Goal: Find specific page/section: Find specific page/section

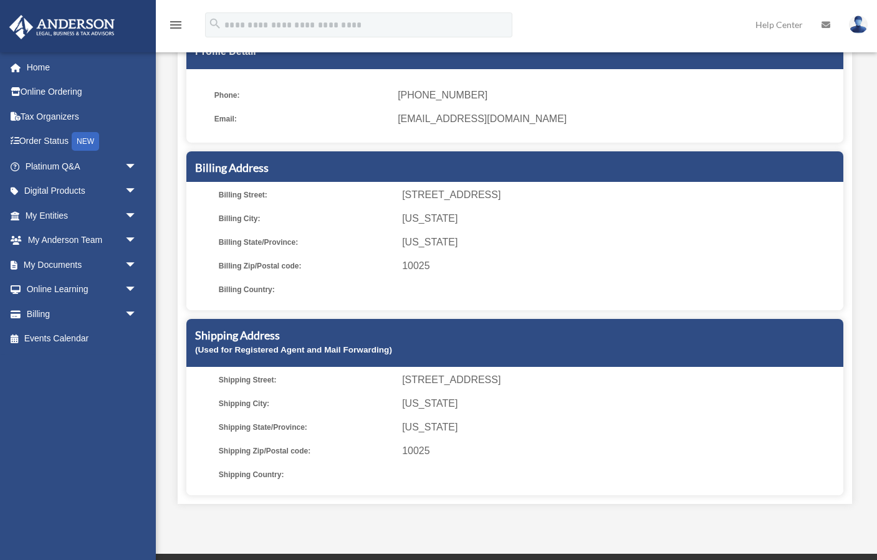
scroll to position [193, 0]
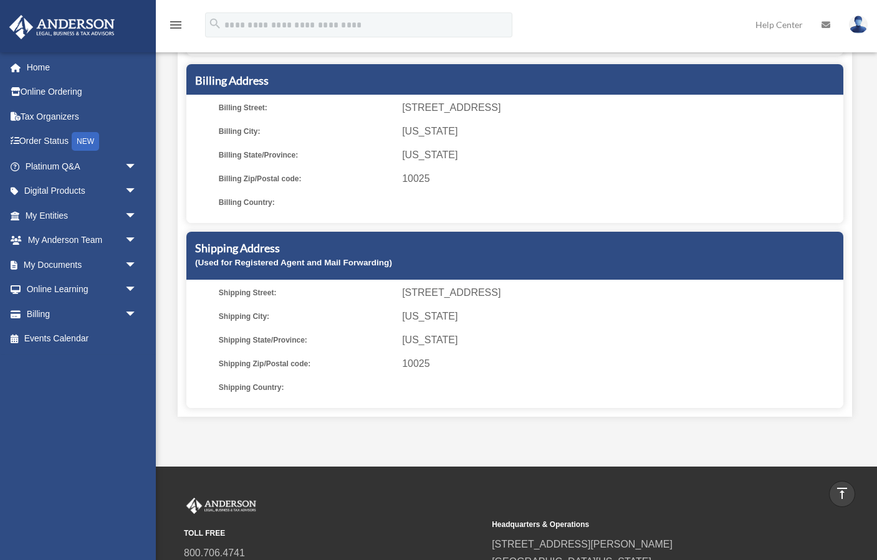
click at [180, 252] on div "[PERSON_NAME] Profile Detail Phone: [PHONE_NUMBER] Email: [EMAIL_ADDRESS][DOMAI…" at bounding box center [515, 148] width 674 height 538
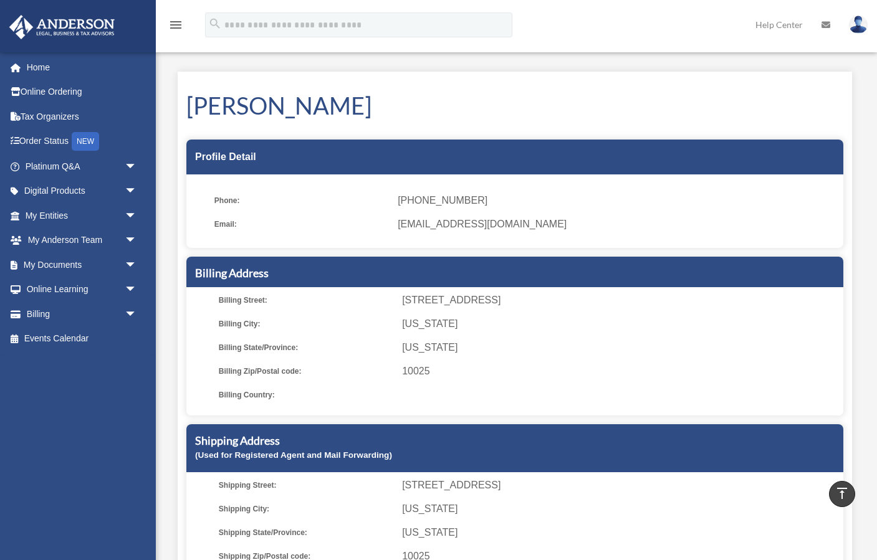
scroll to position [0, 0]
click at [182, 226] on div "[PERSON_NAME] Profile Detail Phone: [PHONE_NUMBER] Email: [EMAIL_ADDRESS][DOMAI…" at bounding box center [515, 341] width 674 height 538
click at [134, 191] on span "arrow_drop_down" at bounding box center [137, 192] width 25 height 26
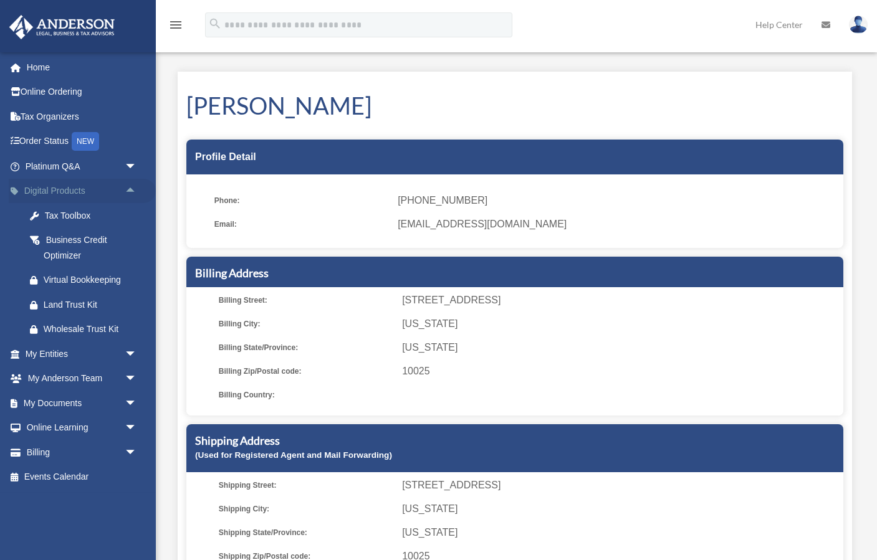
click at [134, 191] on span "arrow_drop_up" at bounding box center [137, 192] width 25 height 26
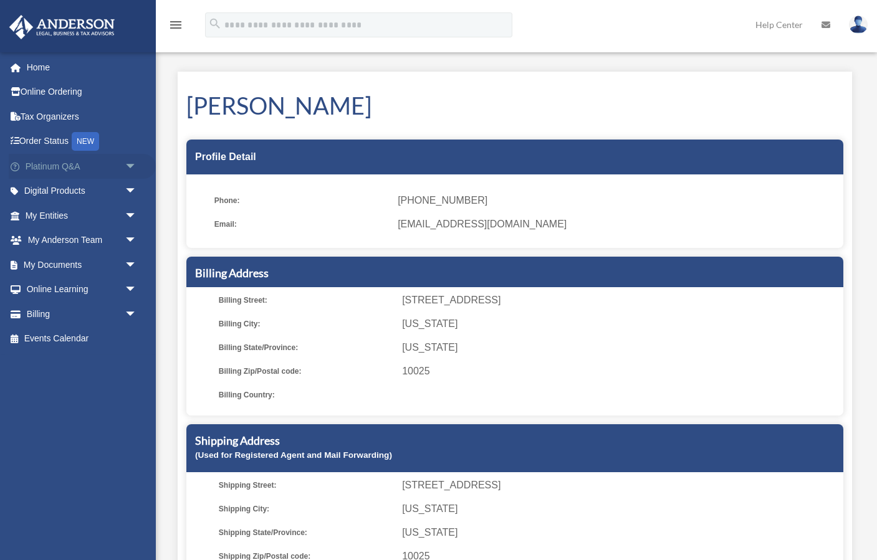
click at [130, 168] on span "arrow_drop_down" at bounding box center [137, 167] width 25 height 26
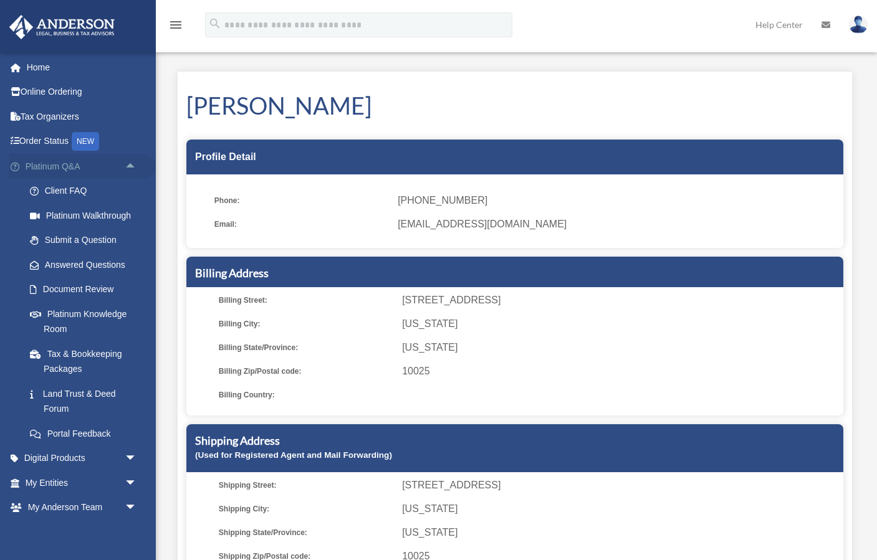
click at [130, 168] on span "arrow_drop_up" at bounding box center [137, 167] width 25 height 26
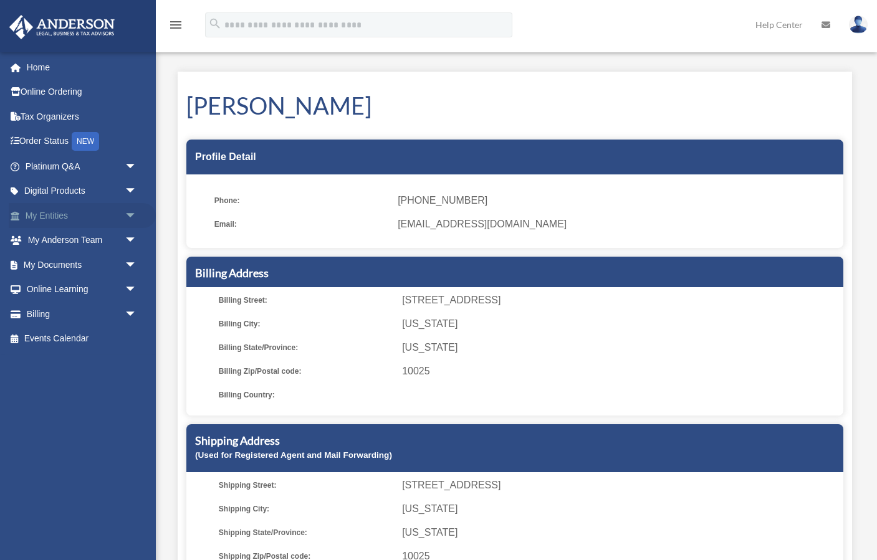
click at [130, 214] on span "arrow_drop_down" at bounding box center [137, 216] width 25 height 26
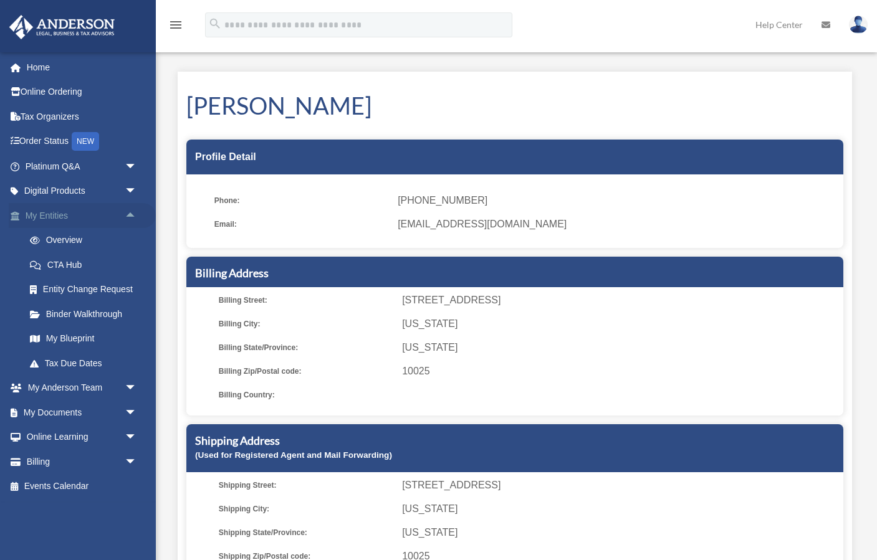
click at [130, 214] on span "arrow_drop_up" at bounding box center [137, 216] width 25 height 26
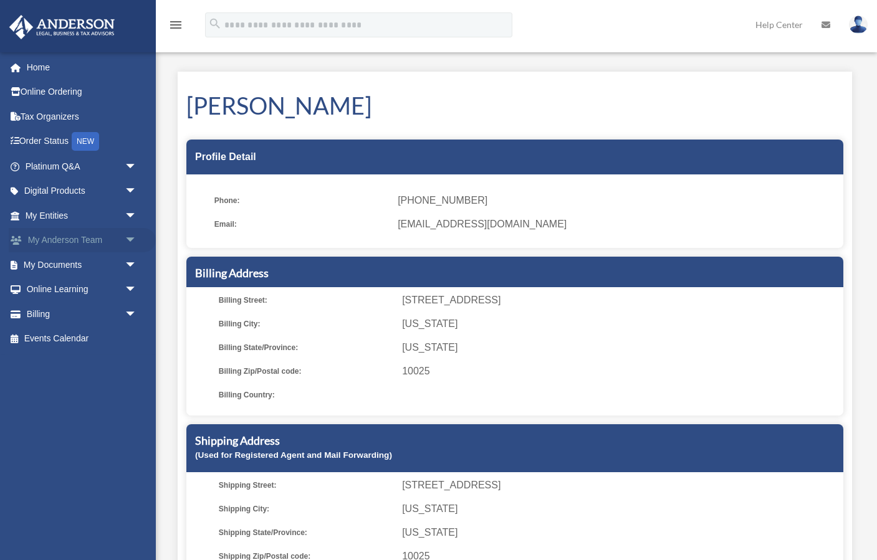
click at [126, 234] on span "arrow_drop_down" at bounding box center [137, 241] width 25 height 26
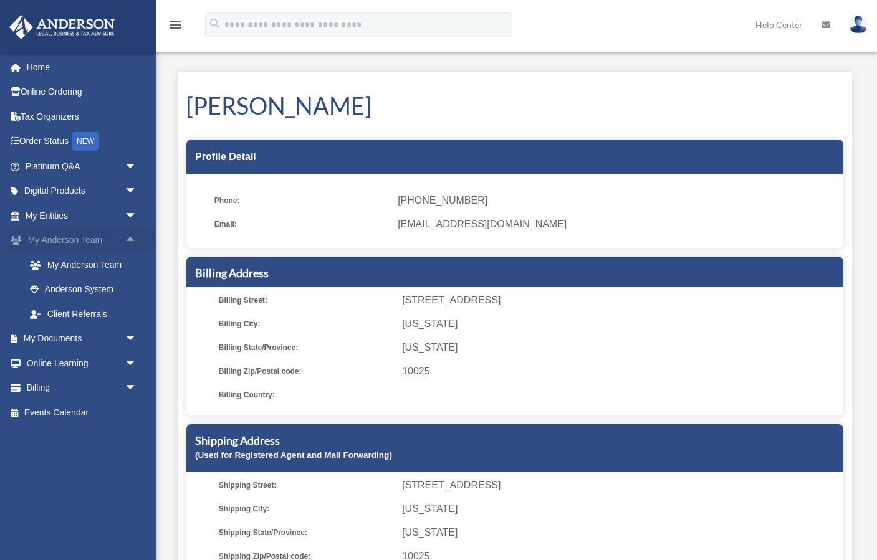
click at [126, 234] on span "arrow_drop_up" at bounding box center [137, 241] width 25 height 26
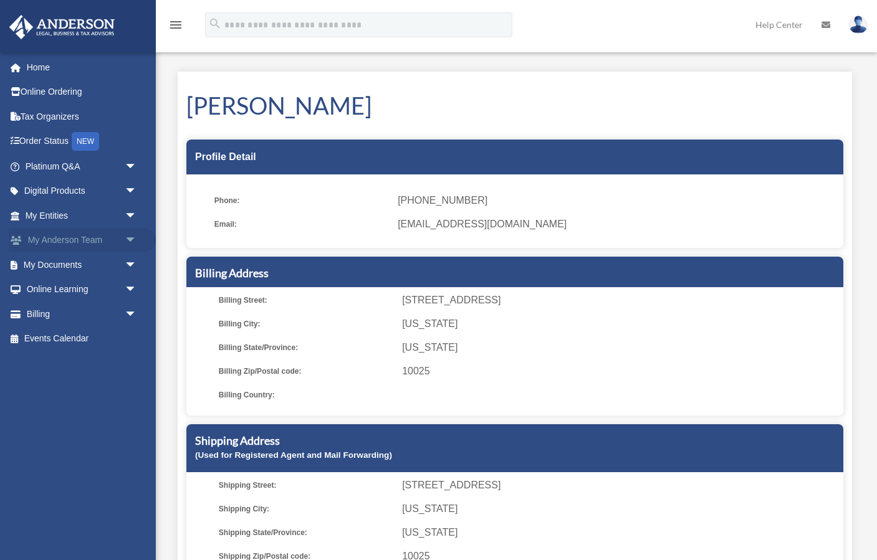
click at [129, 236] on span "arrow_drop_down" at bounding box center [137, 241] width 25 height 26
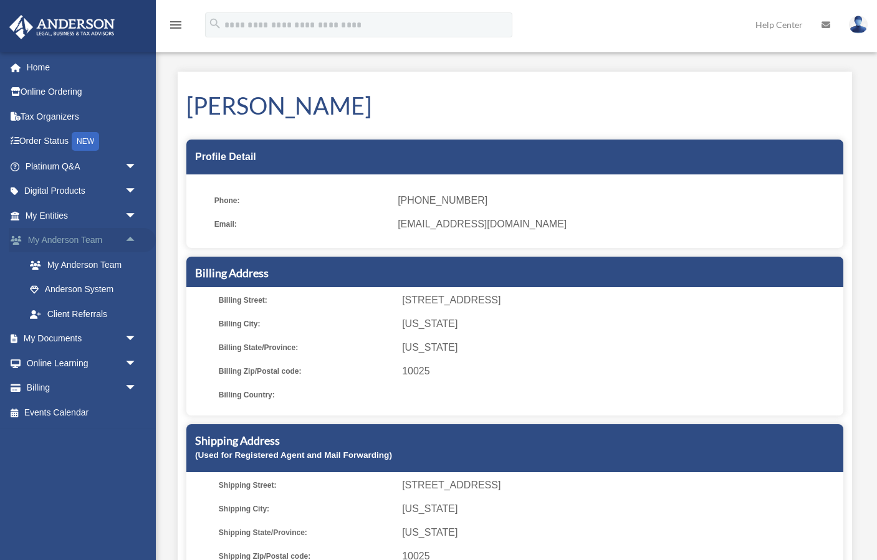
click at [129, 237] on span "arrow_drop_up" at bounding box center [137, 241] width 25 height 26
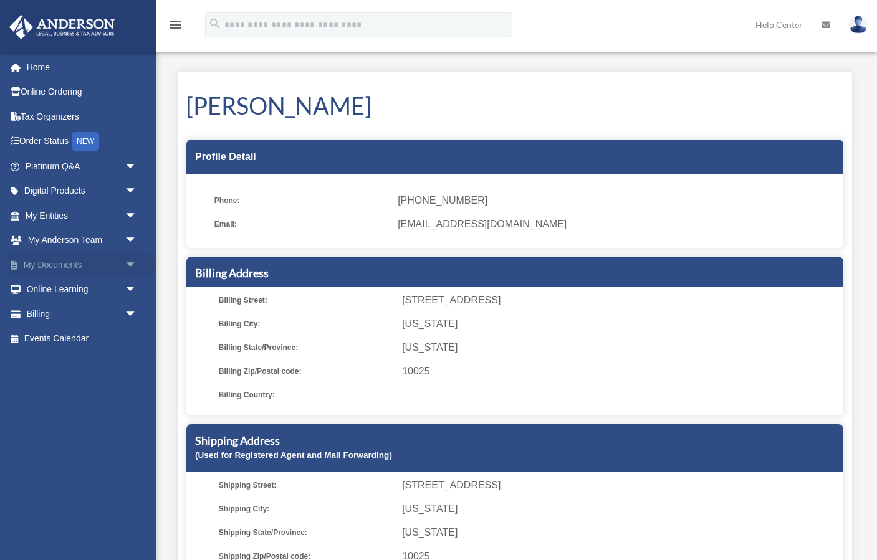
click at [129, 260] on span "arrow_drop_down" at bounding box center [137, 265] width 25 height 26
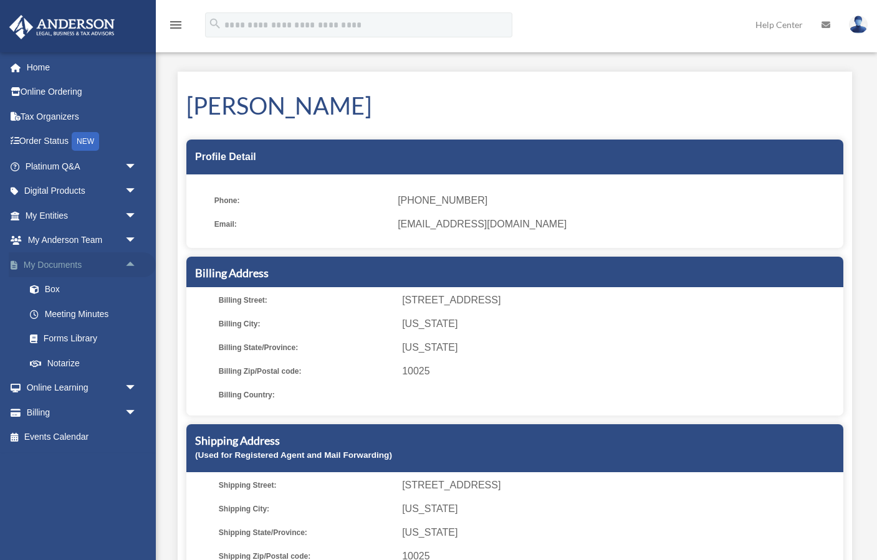
click at [129, 260] on span "arrow_drop_up" at bounding box center [137, 265] width 25 height 26
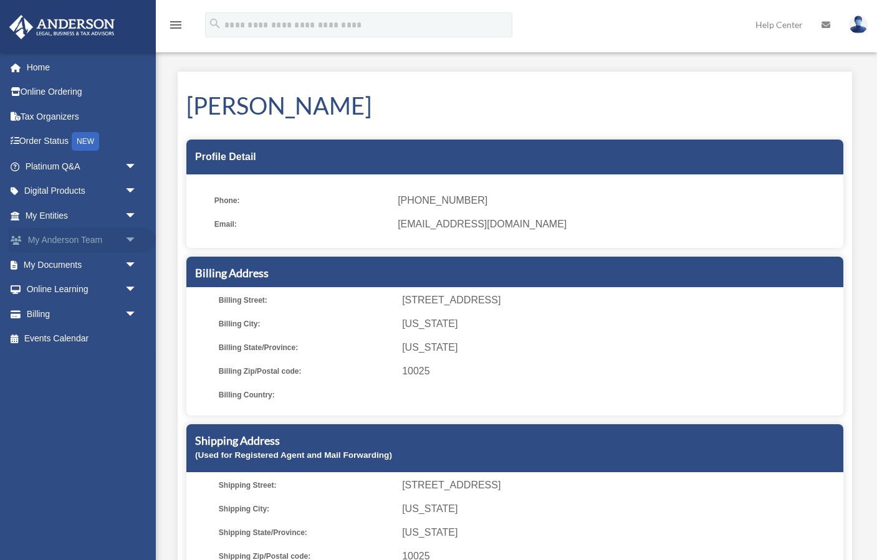
click at [129, 240] on span "arrow_drop_down" at bounding box center [137, 241] width 25 height 26
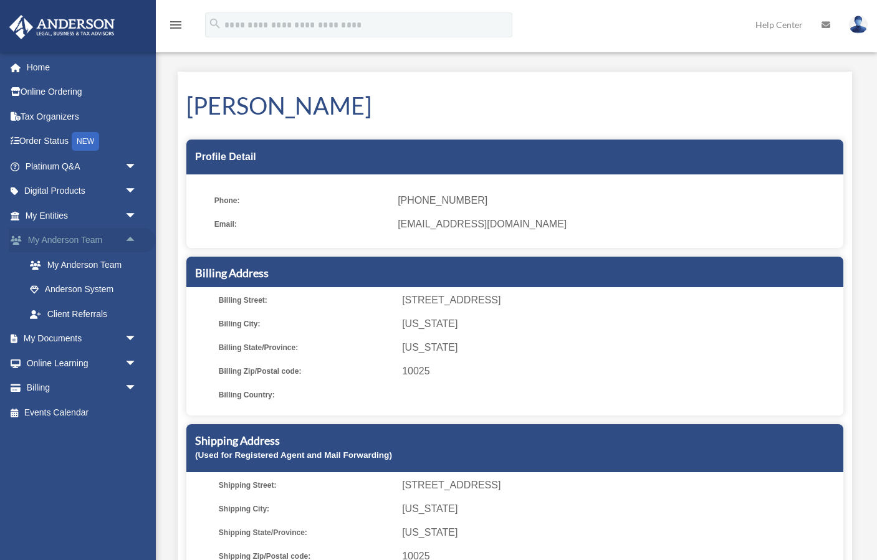
click at [129, 240] on span "arrow_drop_up" at bounding box center [137, 241] width 25 height 26
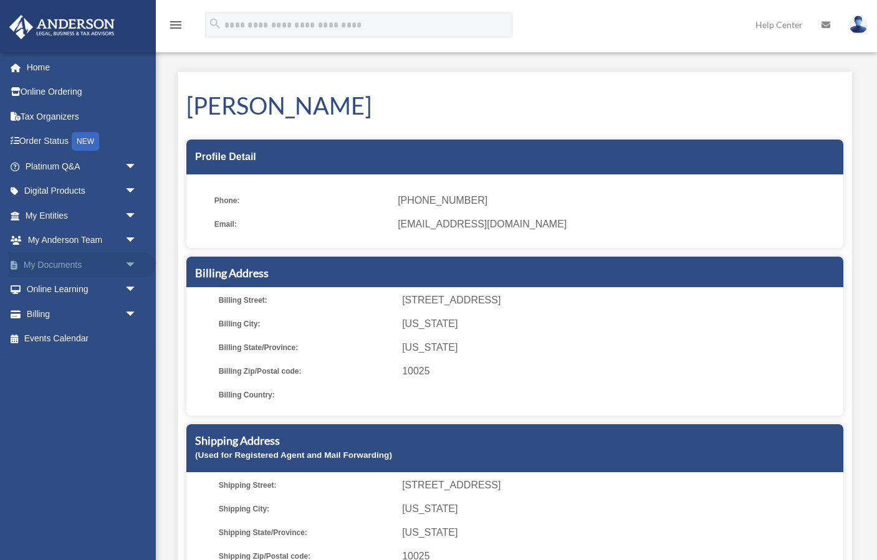
click at [128, 256] on span "arrow_drop_down" at bounding box center [137, 265] width 25 height 26
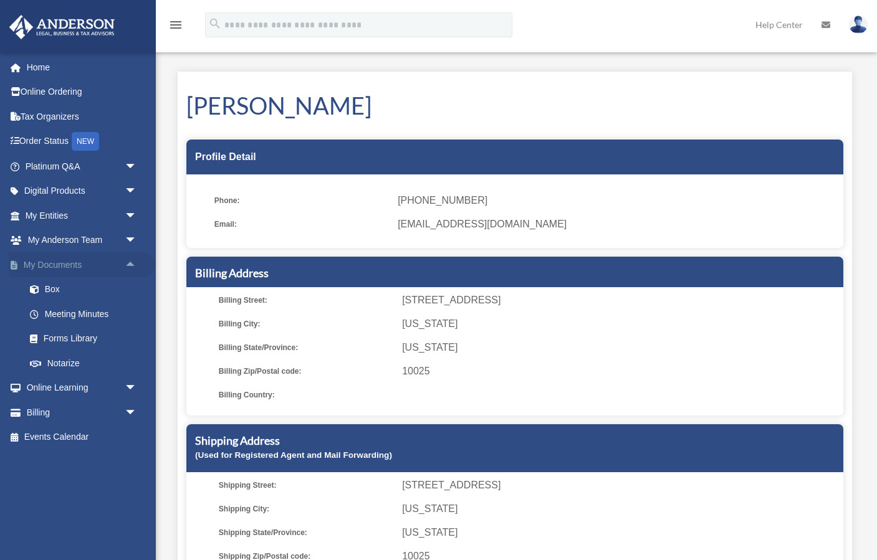
click at [128, 256] on span "arrow_drop_up" at bounding box center [137, 265] width 25 height 26
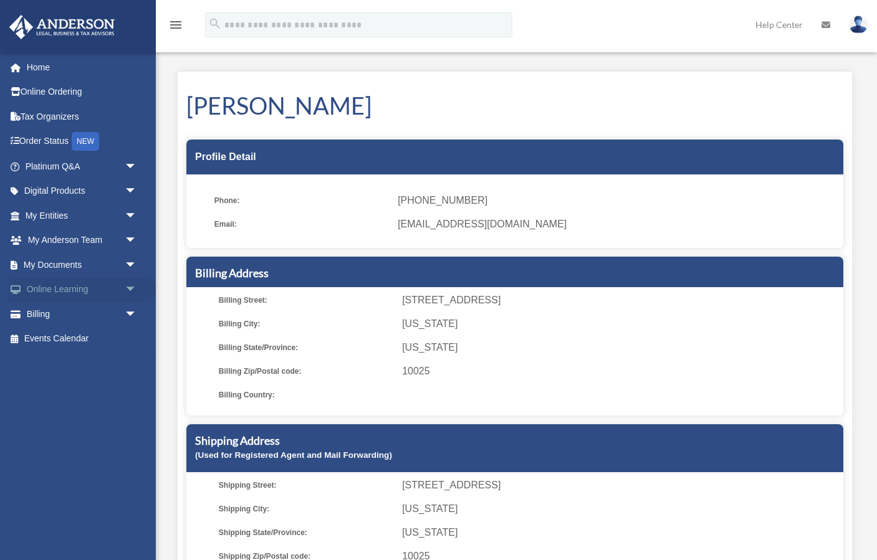
click at [130, 282] on span "arrow_drop_down" at bounding box center [137, 290] width 25 height 26
click at [130, 282] on span "arrow_drop_up" at bounding box center [137, 290] width 25 height 26
click at [129, 312] on span "arrow_drop_down" at bounding box center [137, 315] width 25 height 26
click at [129, 312] on span "arrow_drop_up" at bounding box center [137, 315] width 25 height 26
click at [130, 259] on span "arrow_drop_down" at bounding box center [137, 265] width 25 height 26
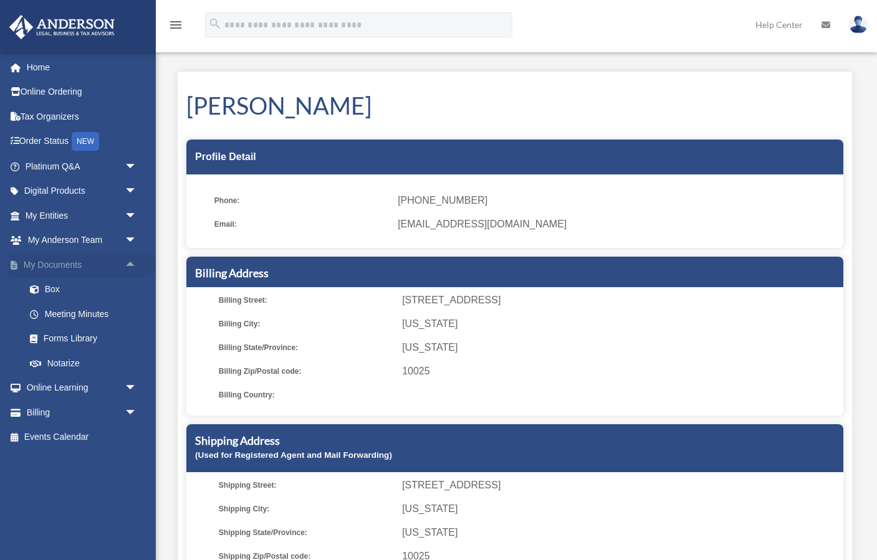
click at [130, 259] on span "arrow_drop_up" at bounding box center [137, 265] width 25 height 26
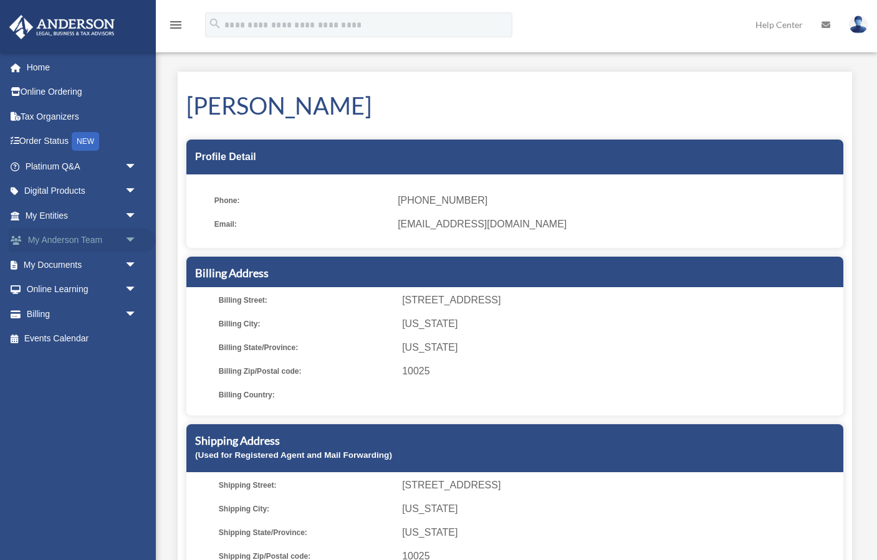
click at [129, 241] on span "arrow_drop_down" at bounding box center [137, 241] width 25 height 26
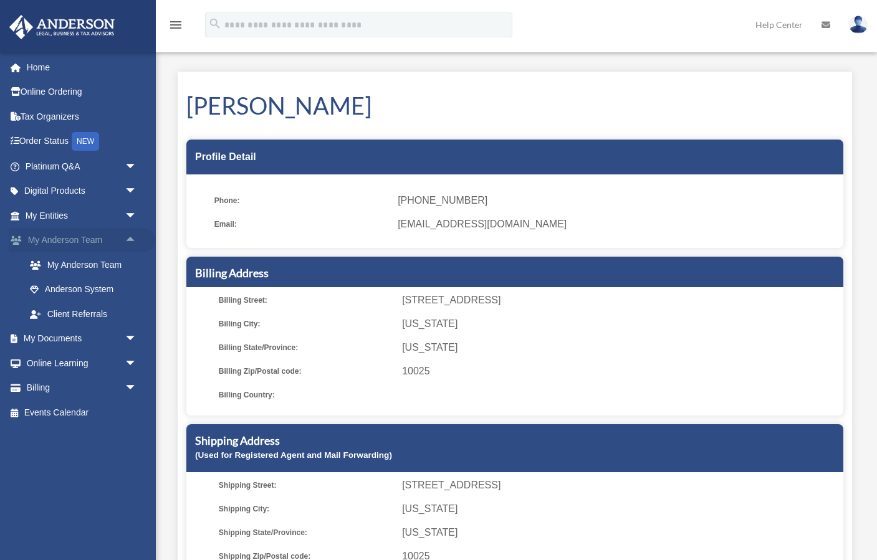
click at [129, 241] on span "arrow_drop_up" at bounding box center [137, 241] width 25 height 26
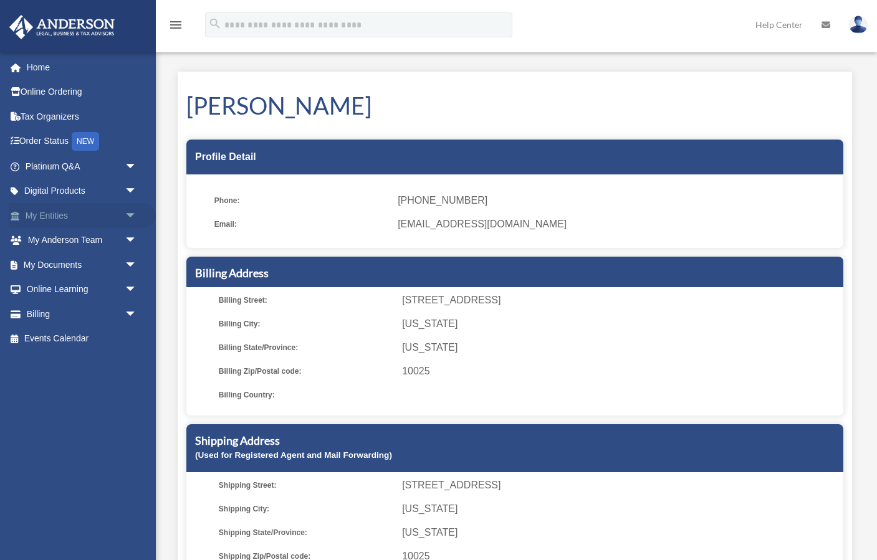
click at [132, 219] on span "arrow_drop_down" at bounding box center [137, 216] width 25 height 26
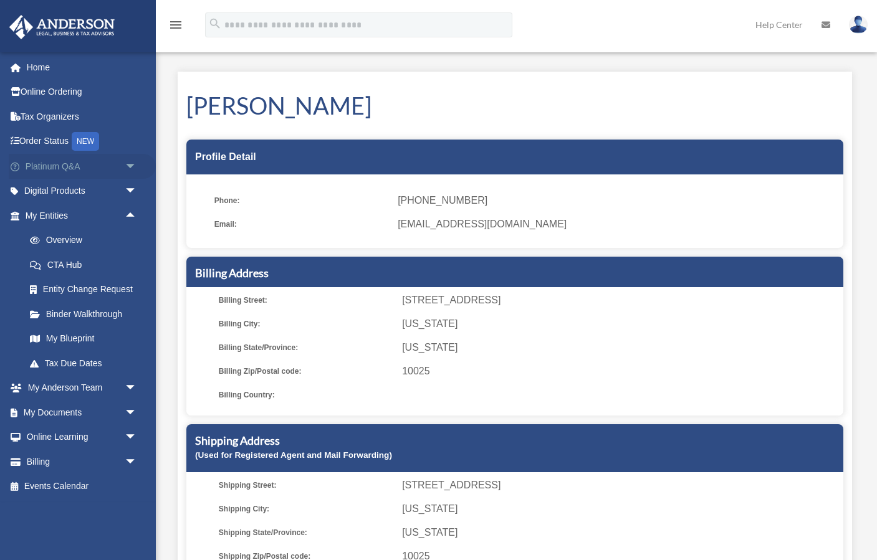
click at [132, 171] on span "arrow_drop_down" at bounding box center [137, 167] width 25 height 26
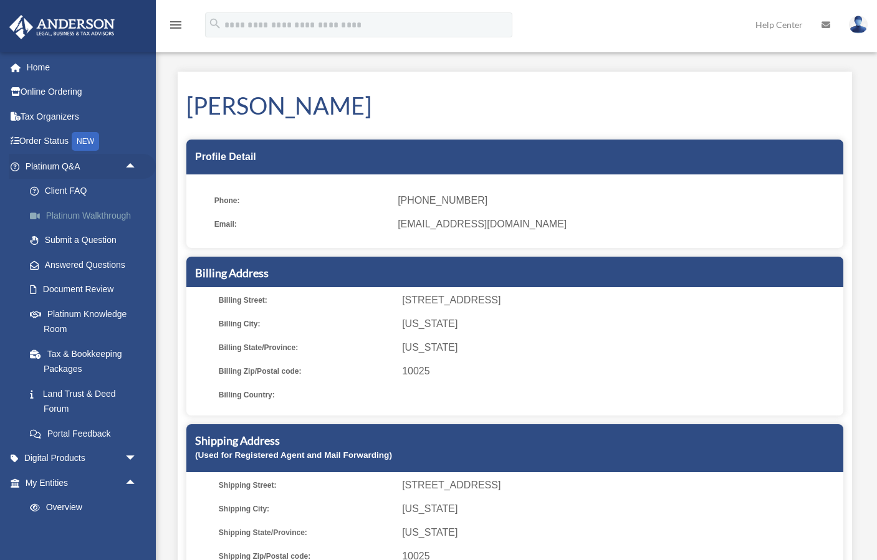
click at [108, 214] on link "Platinum Walkthrough" at bounding box center [86, 215] width 138 height 25
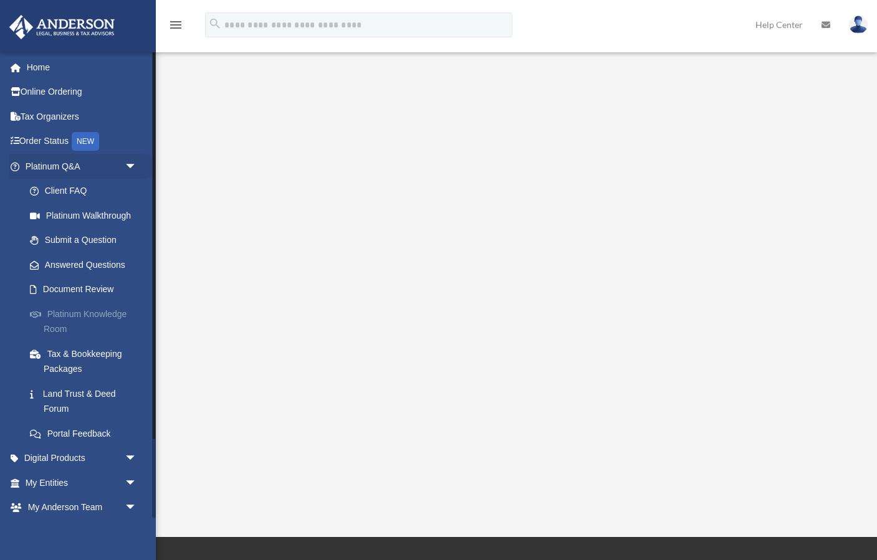
click at [86, 310] on link "Platinum Knowledge Room" at bounding box center [86, 322] width 138 height 40
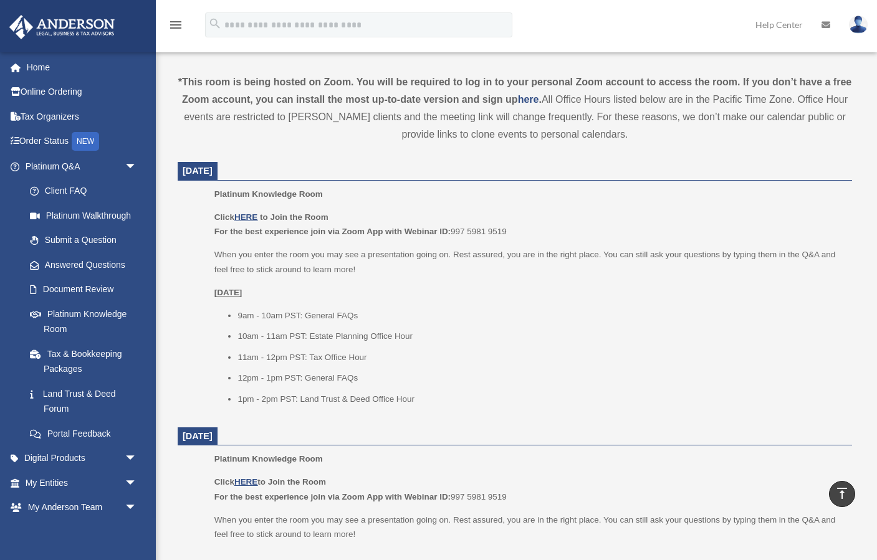
scroll to position [413, 0]
click at [252, 213] on u "HERE" at bounding box center [245, 217] width 23 height 9
